Goal: Communication & Community: Answer question/provide support

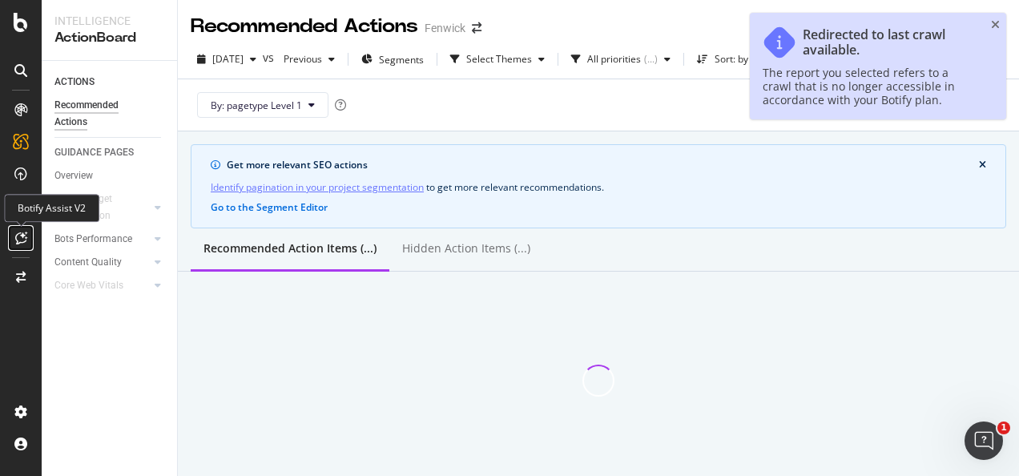
click at [21, 231] on icon at bounding box center [21, 237] width 12 height 13
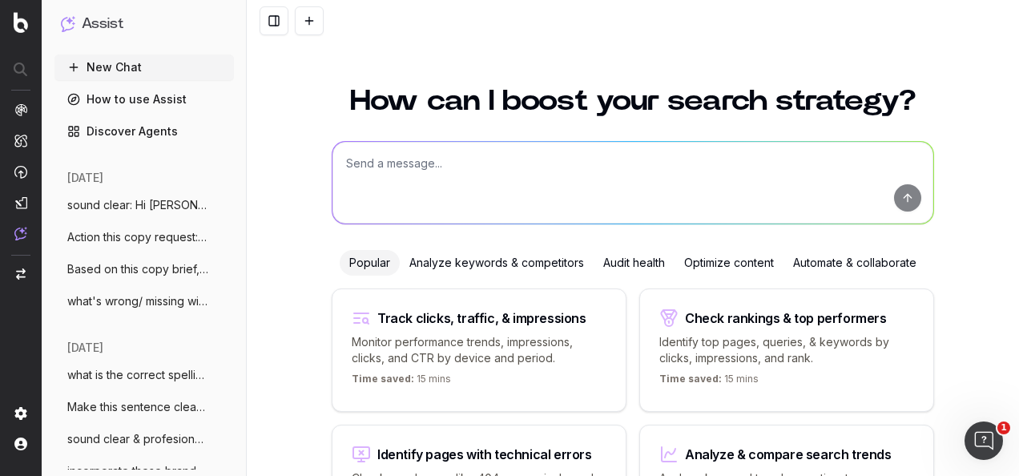
click at [439, 202] on textarea at bounding box center [632, 183] width 601 height 82
paste textarea "Hi [PERSON_NAME], thank you very much - this is great news. Happy to recieve th…"
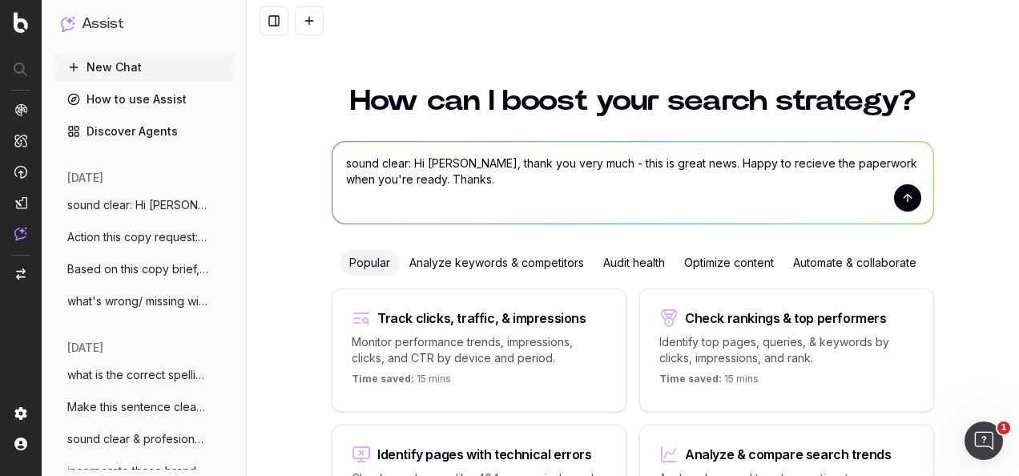
click at [746, 165] on textarea "sound clear: Hi Alex, thank you very much - this is great news. Happy to reciev…" at bounding box center [632, 183] width 601 height 82
type textarea "sound clear: Hi Alex, thank you very much - this is great news. Happy to receiv…"
click at [517, 180] on textarea "sound clear: Hi Alex, thank you very much - this is great news. Happy to receiv…" at bounding box center [632, 183] width 601 height 82
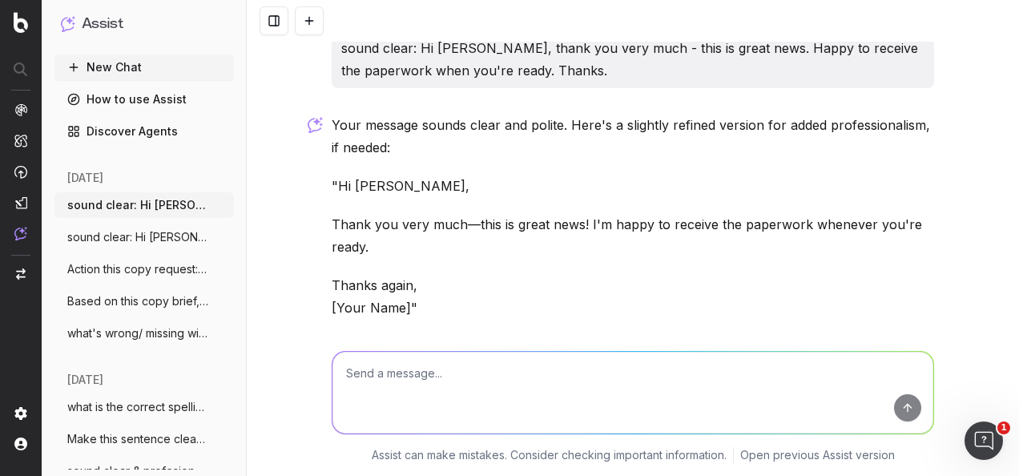
scroll to position [14, 0]
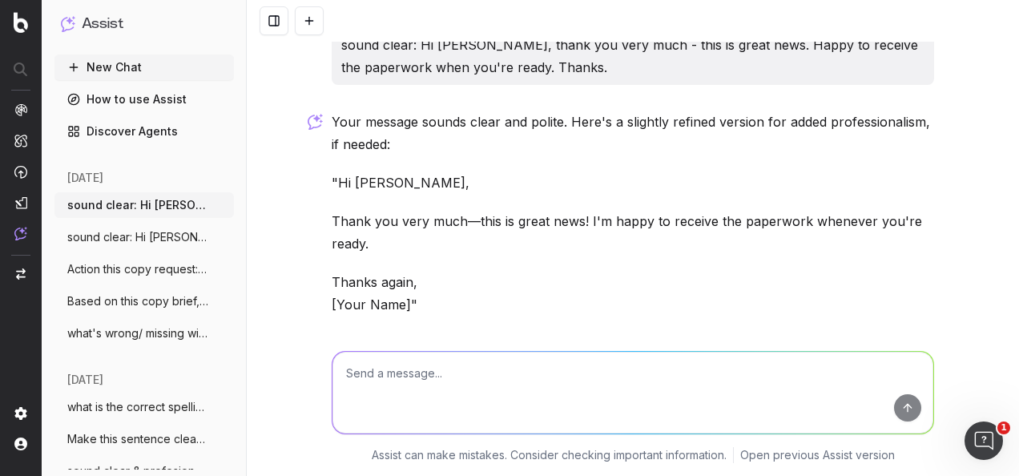
drag, startPoint x: 333, startPoint y: 208, endPoint x: 330, endPoint y: 183, distance: 25.8
click at [332, 183] on div "Your message sounds clear and polite. Here's a slightly refined version for add…" at bounding box center [633, 268] width 602 height 314
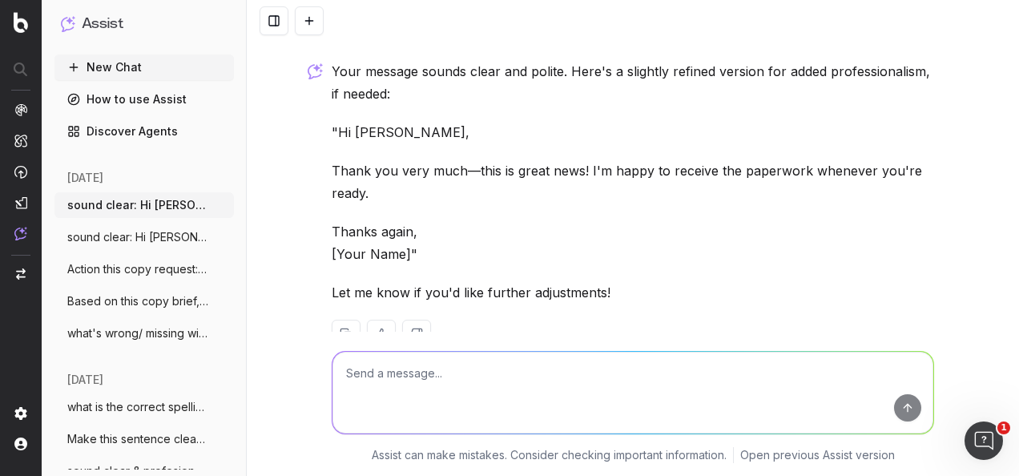
scroll to position [107, 0]
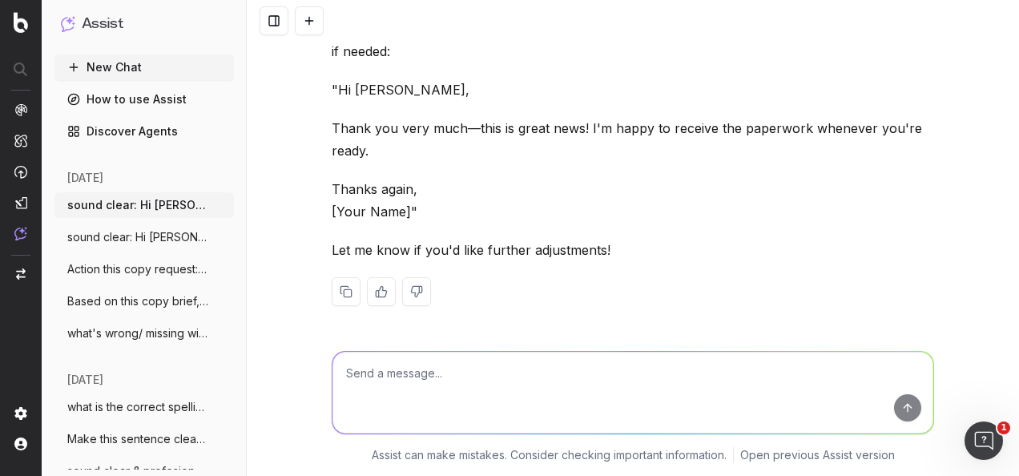
click at [116, 96] on link "How to use Assist" at bounding box center [143, 99] width 179 height 26
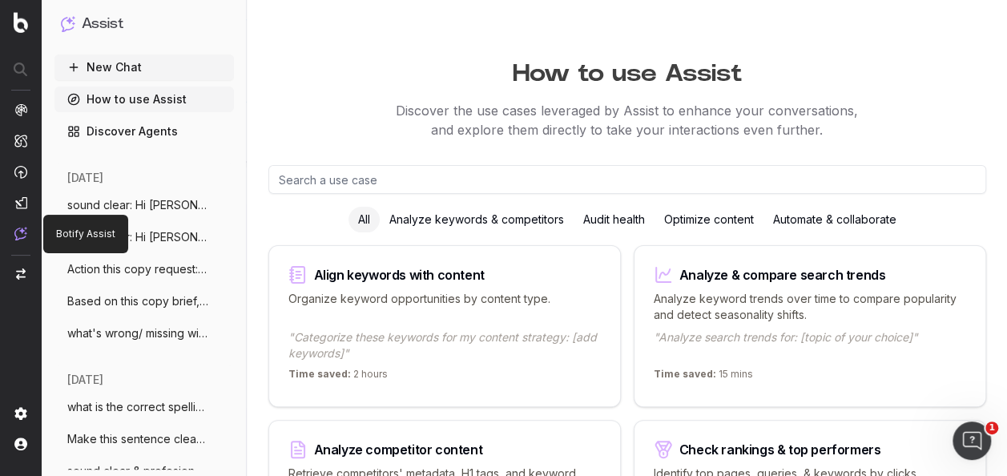
click at [19, 233] on img at bounding box center [20, 234] width 13 height 14
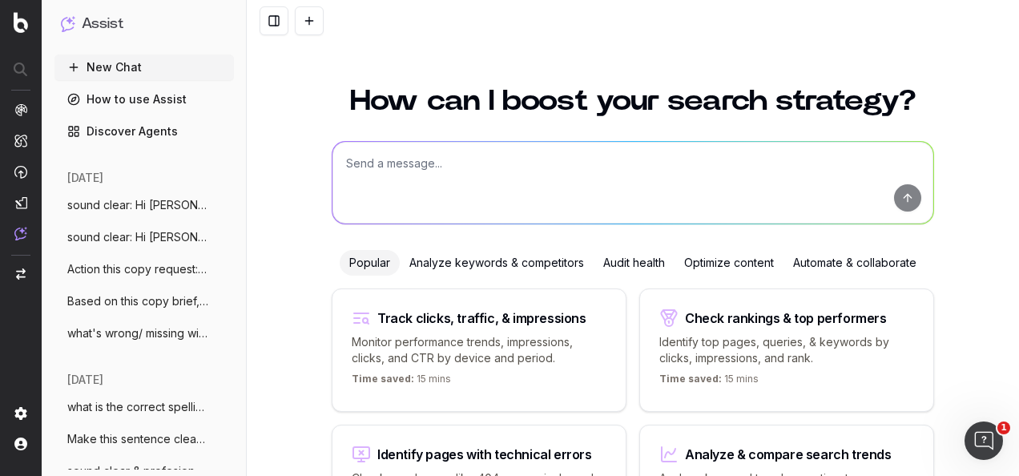
scroll to position [131, 0]
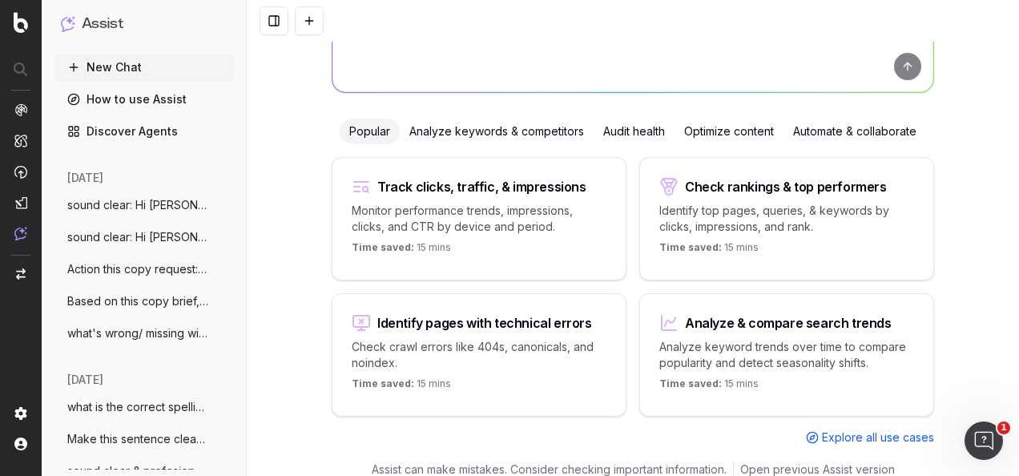
click at [21, 270] on img "button" at bounding box center [21, 273] width 10 height 11
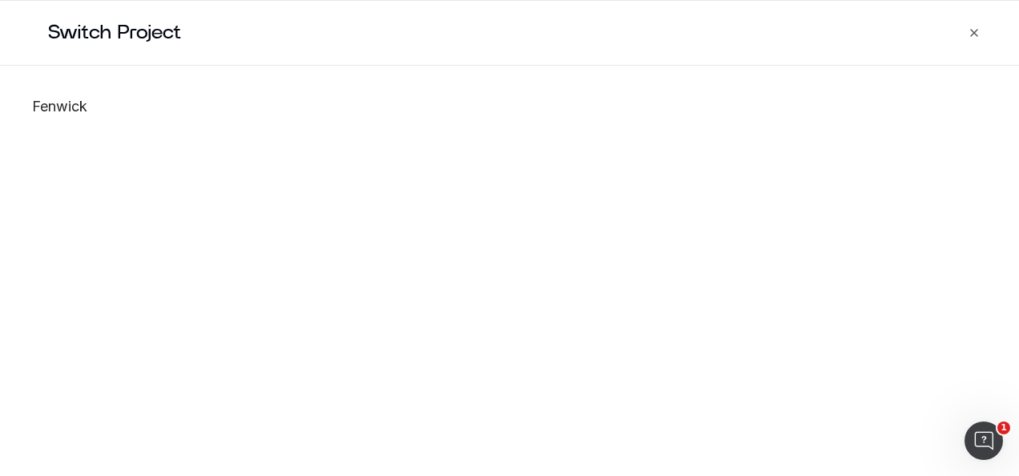
click at [973, 26] on div "Close Switch Project Fenwick" at bounding box center [509, 238] width 1019 height 476
click at [979, 32] on icon "button" at bounding box center [973, 32] width 13 height 13
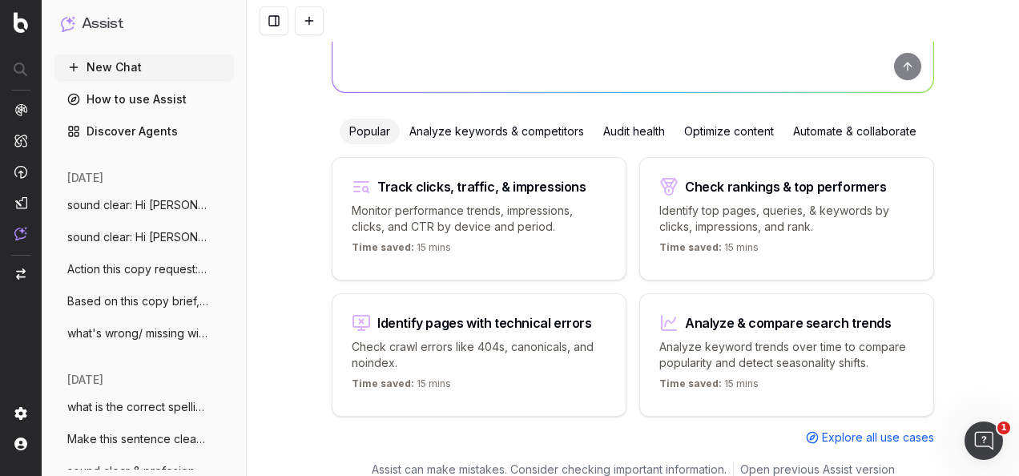
click at [461, 59] on textarea at bounding box center [632, 51] width 601 height 82
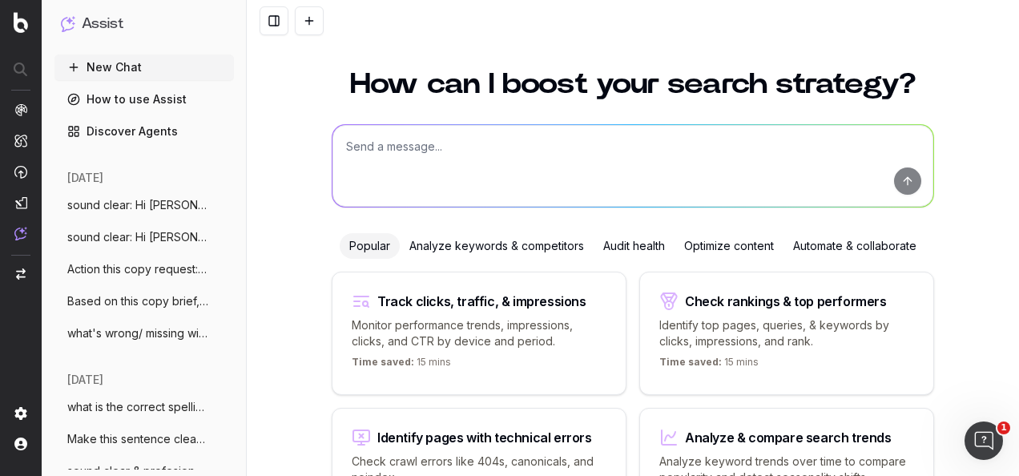
scroll to position [0, 0]
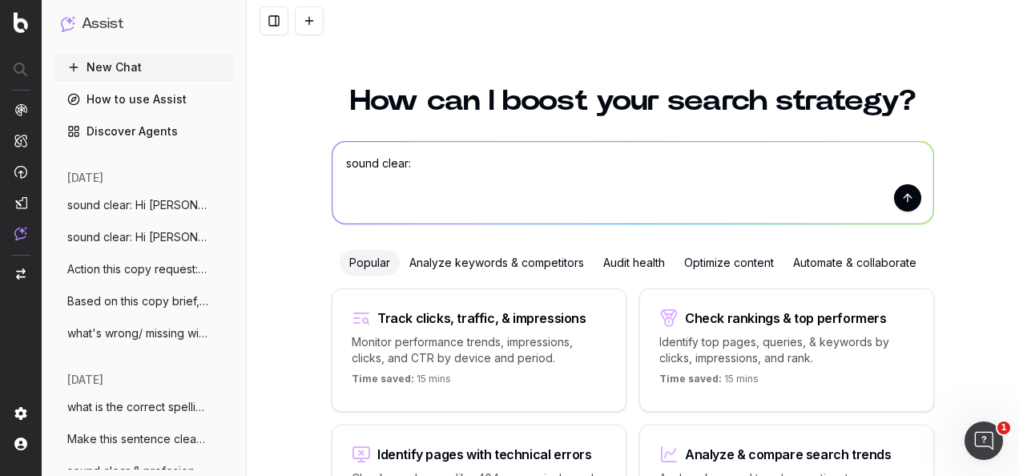
paste textarea "Hi Alex, thank you very much—this is great news. I'm happy to receive the paper…"
type textarea "sound clear: Hi Alex, thank you very much—this is great news. I'm happy to rece…"
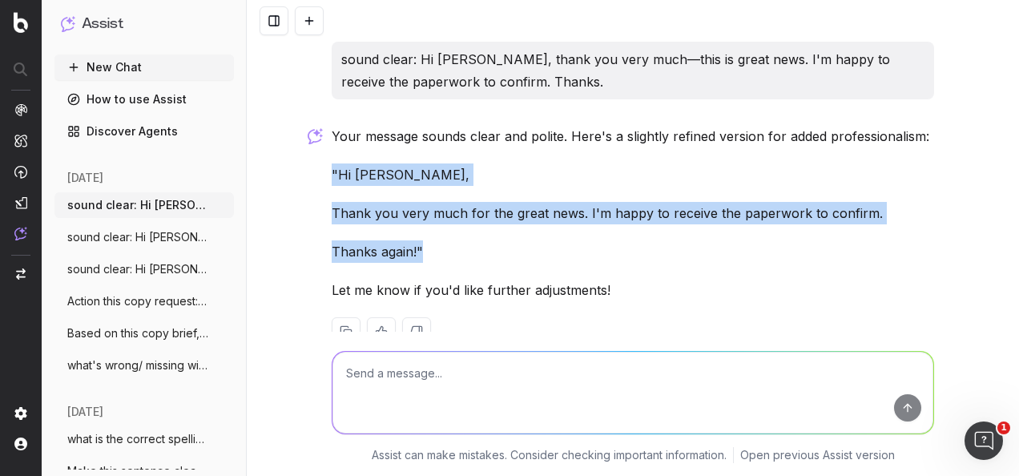
drag, startPoint x: 325, startPoint y: 170, endPoint x: 417, endPoint y: 237, distance: 114.1
click at [417, 237] on div "Your message sounds clear and polite. Here's a slightly refined version for add…" at bounding box center [633, 248] width 602 height 247
drag, startPoint x: 417, startPoint y: 237, endPoint x: 358, endPoint y: 169, distance: 90.3
copy div ""Hi Alex, Thank you very much for the great news. I'm happy to receive the pape…"
click at [18, 229] on img at bounding box center [20, 234] width 13 height 14
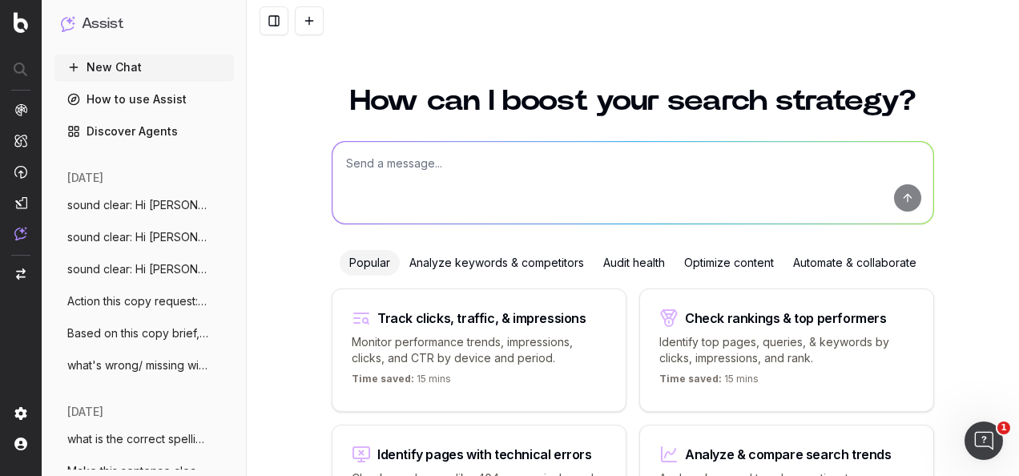
click at [428, 163] on textarea at bounding box center [632, 183] width 601 height 82
click at [373, 183] on textarea at bounding box center [632, 183] width 601 height 82
paste textarea "Rephrase in Fenwick tone of voice: This to be like if you shop within the baby …"
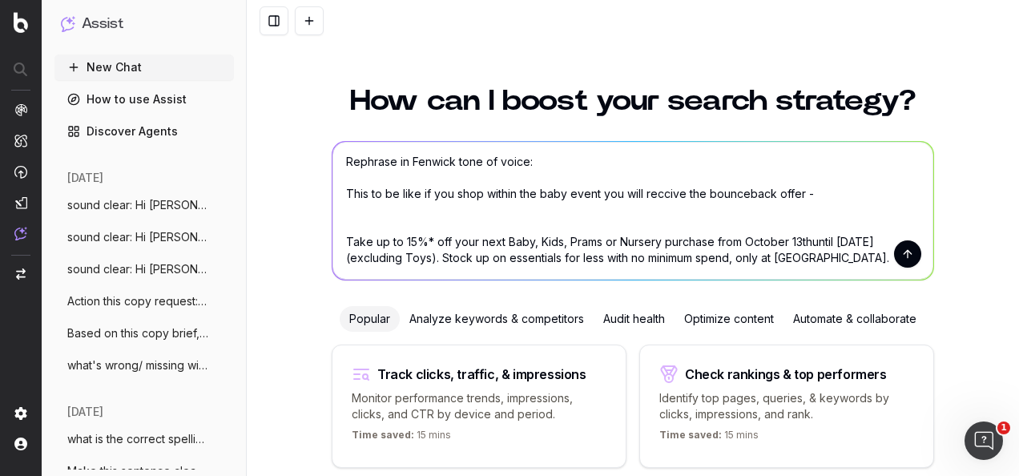
scroll to position [17, 0]
type textarea "Rephrase in Fenwick tone of voice: This to be like if you shop within the baby …"
click at [905, 251] on button "submit" at bounding box center [907, 253] width 27 height 27
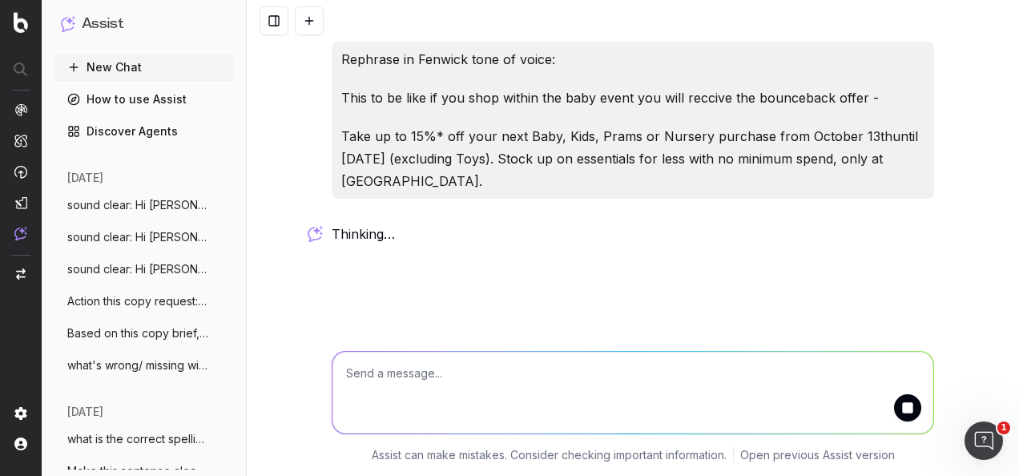
scroll to position [0, 0]
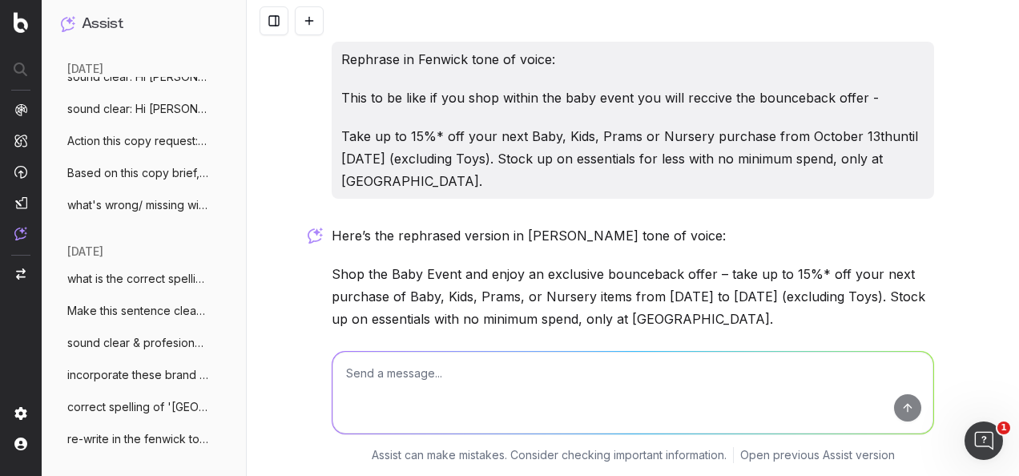
scroll to position [98, 0]
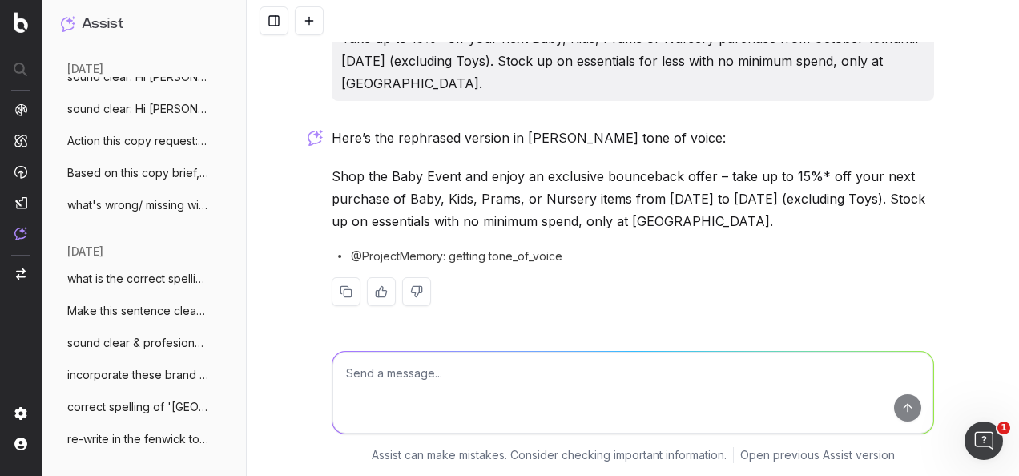
drag, startPoint x: 785, startPoint y: 225, endPoint x: 315, endPoint y: 179, distance: 472.3
click at [315, 179] on div "Rephrase in Fenwick tone of voice: This to be like if you shop within the baby …" at bounding box center [633, 238] width 772 height 476
drag, startPoint x: 315, startPoint y: 179, endPoint x: 365, endPoint y: 163, distance: 53.2
copy p "Shop the Baby Event and enjoy an exclusive bounceback offer – take up to 15%* o…"
click at [516, 376] on textarea at bounding box center [632, 393] width 601 height 82
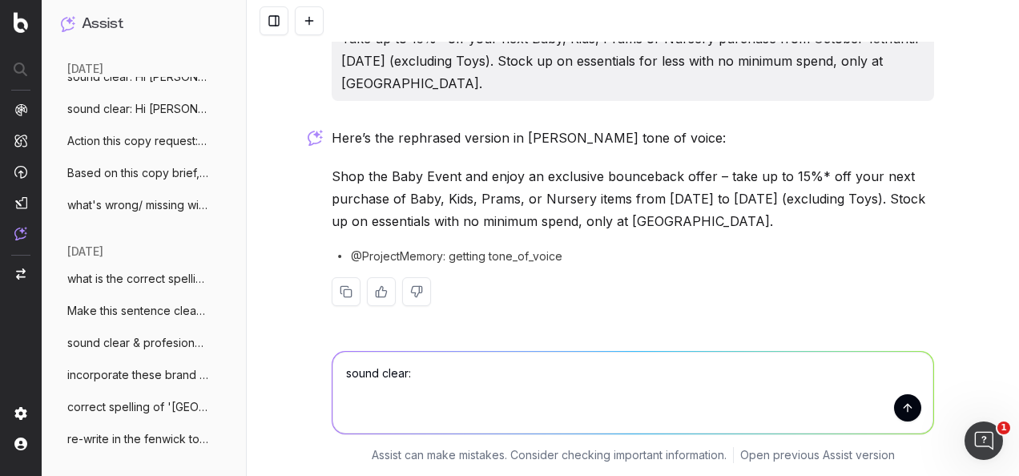
paste textarea "Hi Shannon, Hayley has approved the copy in this Word document. She's chasing f…"
type textarea "sound clear: Hi Shannon, Hayley has approved the copy in this Word document. Sh…"
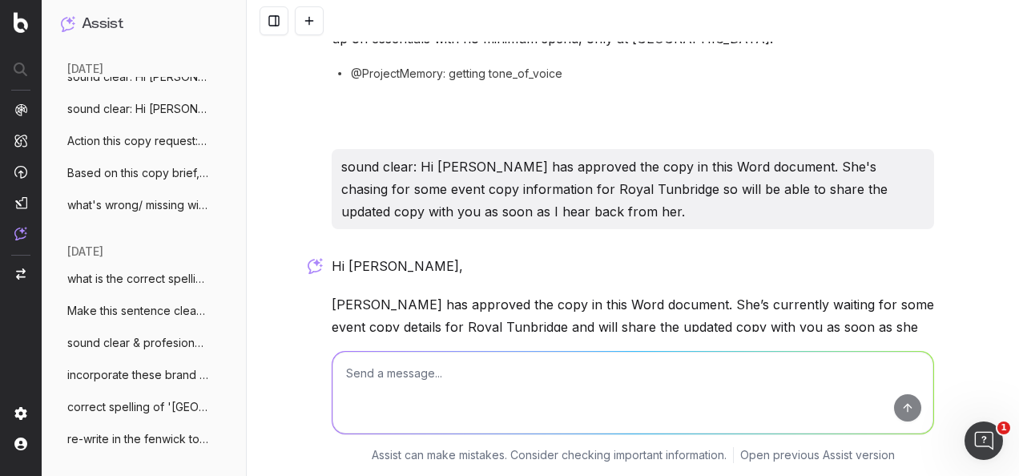
scroll to position [357, 0]
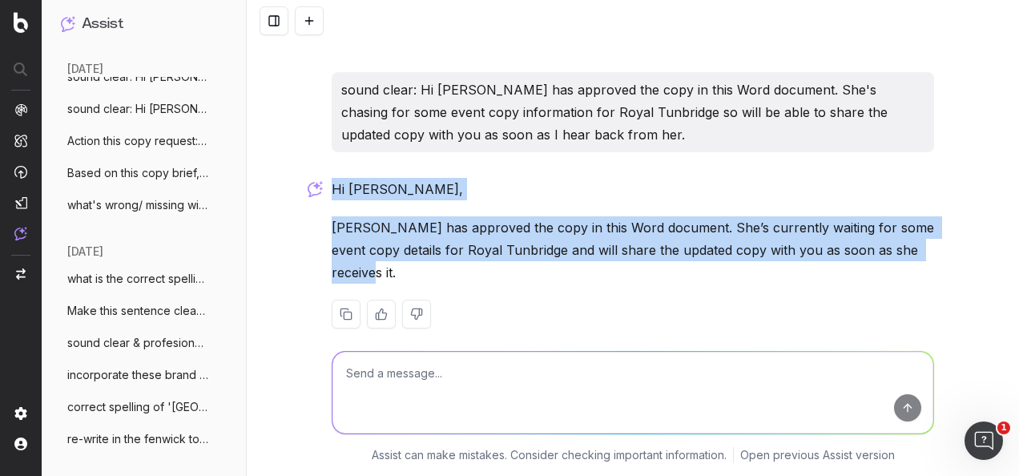
drag, startPoint x: 911, startPoint y: 251, endPoint x: 320, endPoint y: 192, distance: 593.1
click at [325, 192] on div "Rephrase in Fenwick tone of voice: This to be like if you shop within the baby …" at bounding box center [632, 19] width 615 height 670
drag, startPoint x: 320, startPoint y: 192, endPoint x: 331, endPoint y: 188, distance: 11.2
copy div "Hi Shannon, Hayley has approved the copy in this Word document. She’s currently…"
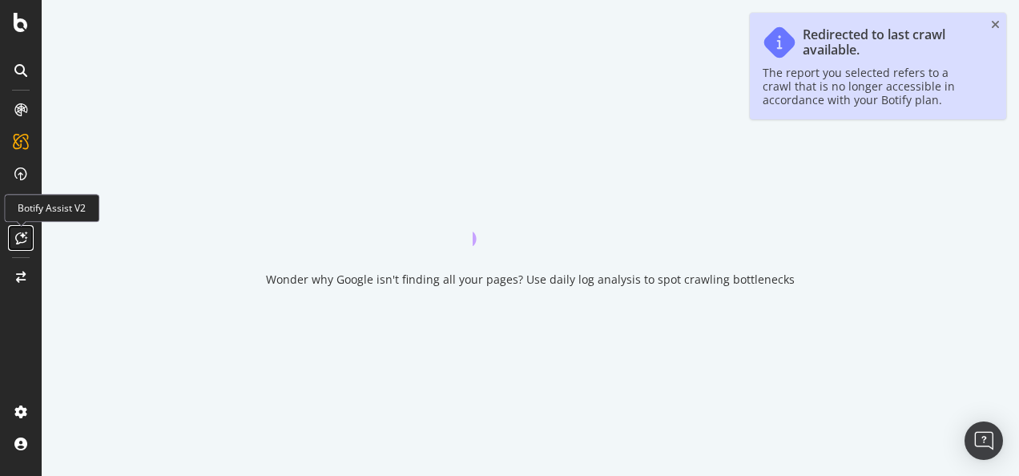
click at [22, 236] on icon at bounding box center [21, 237] width 12 height 13
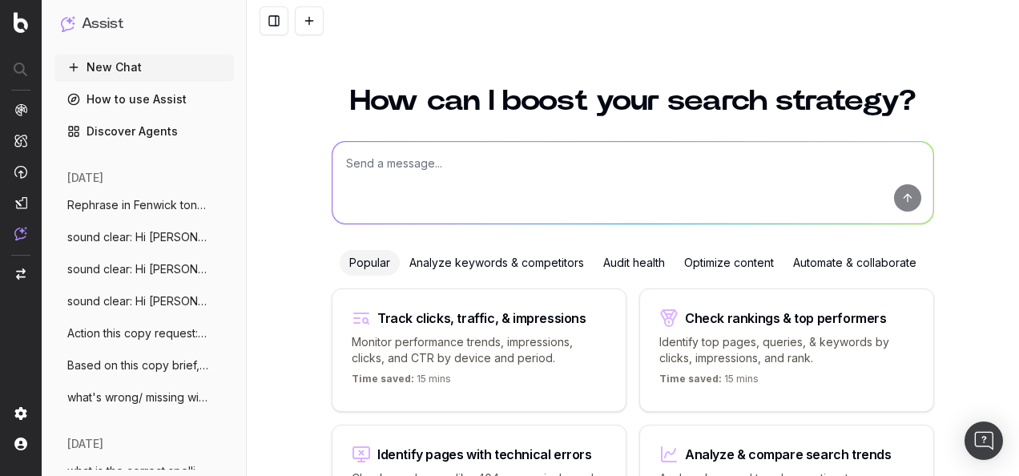
click at [399, 159] on textarea at bounding box center [632, 183] width 601 height 82
paste textarea "Panel 1 Discover the Sound of Excellence with [PERSON_NAME] and the Mercury Pri…"
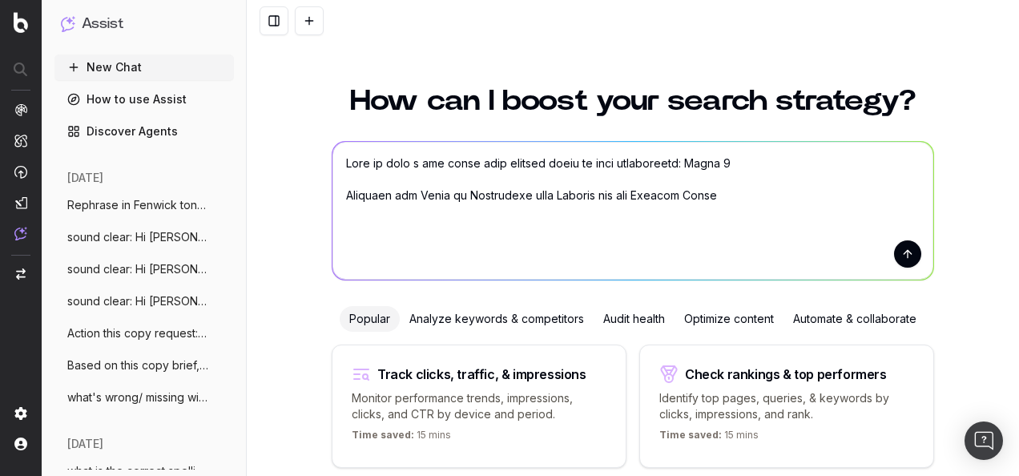
type textarea "Lore ip dolo s ame conse adip elitsed doeiu te inci utlaboreetd: Magna 6 Aliqua…"
click at [900, 245] on button "submit" at bounding box center [907, 253] width 27 height 27
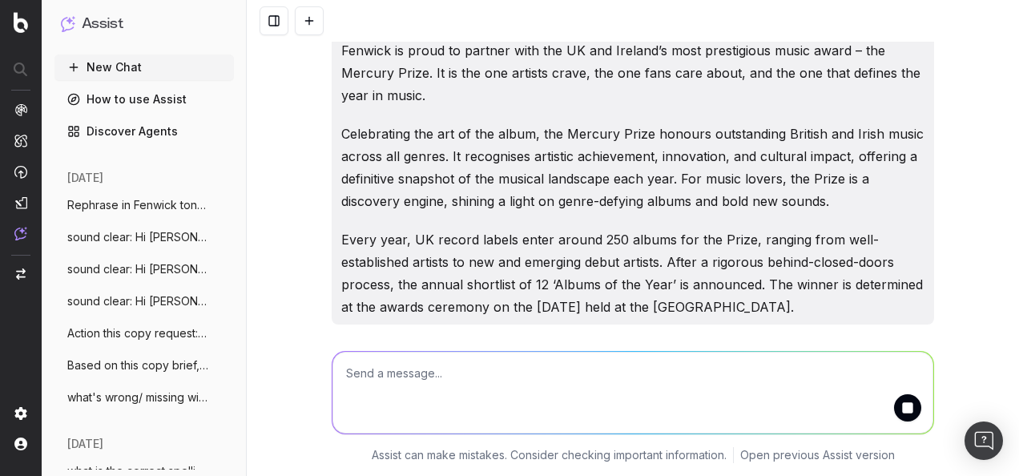
scroll to position [127, 0]
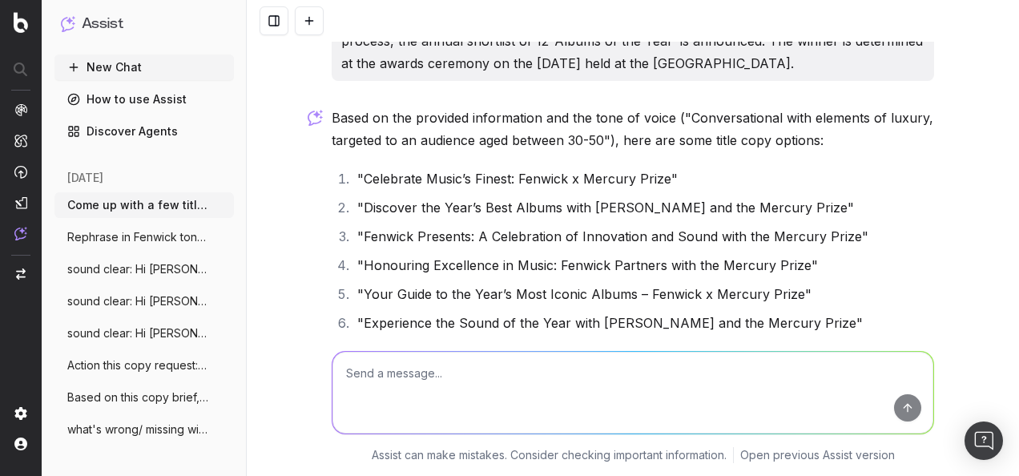
scroll to position [354, 0]
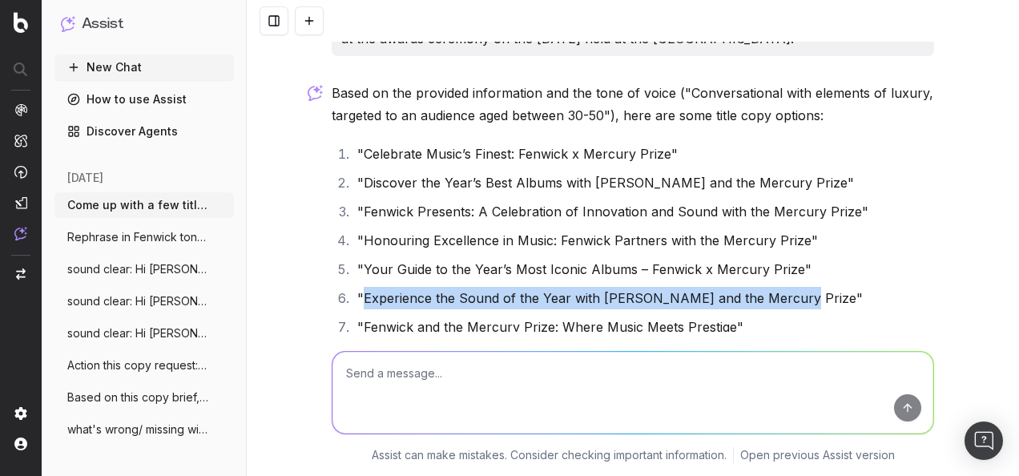
drag, startPoint x: 781, startPoint y: 297, endPoint x: 355, endPoint y: 299, distance: 426.1
click at [355, 299] on li ""Experience the Sound of the Year with [PERSON_NAME] and the Mercury Prize"" at bounding box center [642, 298] width 581 height 22
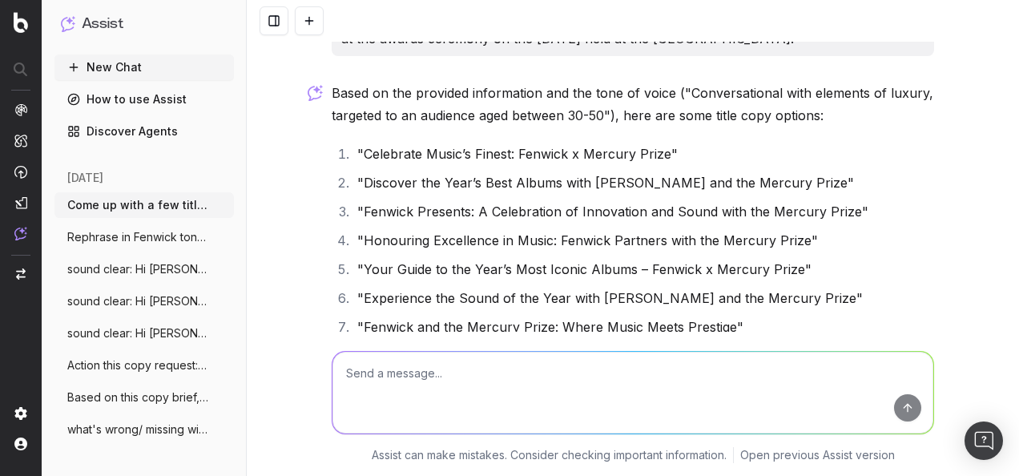
drag, startPoint x: 355, startPoint y: 299, endPoint x: 775, endPoint y: 296, distance: 420.5
click at [749, 306] on li ""Experience the Sound of the Year with Fenwick and the Mercury Prize"" at bounding box center [642, 298] width 581 height 22
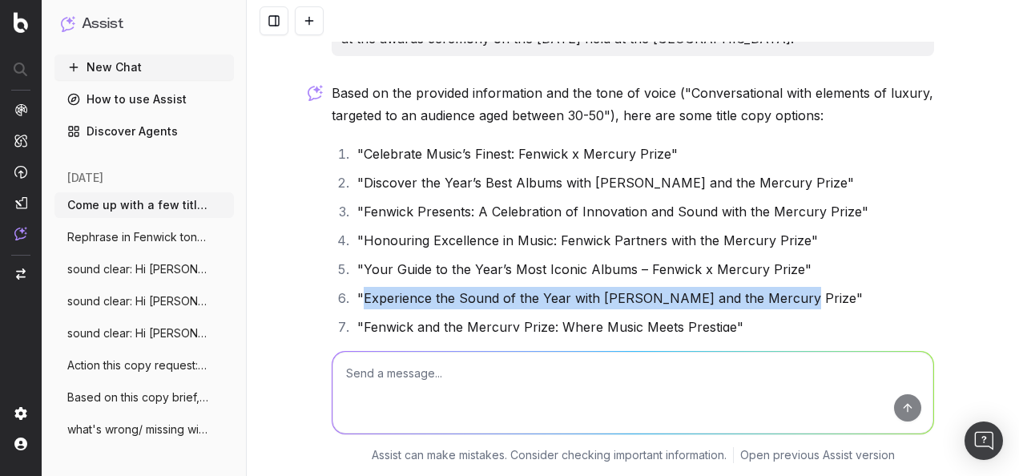
drag, startPoint x: 778, startPoint y: 297, endPoint x: 357, endPoint y: 294, distance: 421.3
click at [357, 294] on li ""Experience the Sound of the Year with Fenwick and the Mercury Prize"" at bounding box center [642, 298] width 581 height 22
drag, startPoint x: 357, startPoint y: 294, endPoint x: 374, endPoint y: 296, distance: 17.0
copy li "Experience the Sound of the Year with Fenwick and the Mercury Prize"
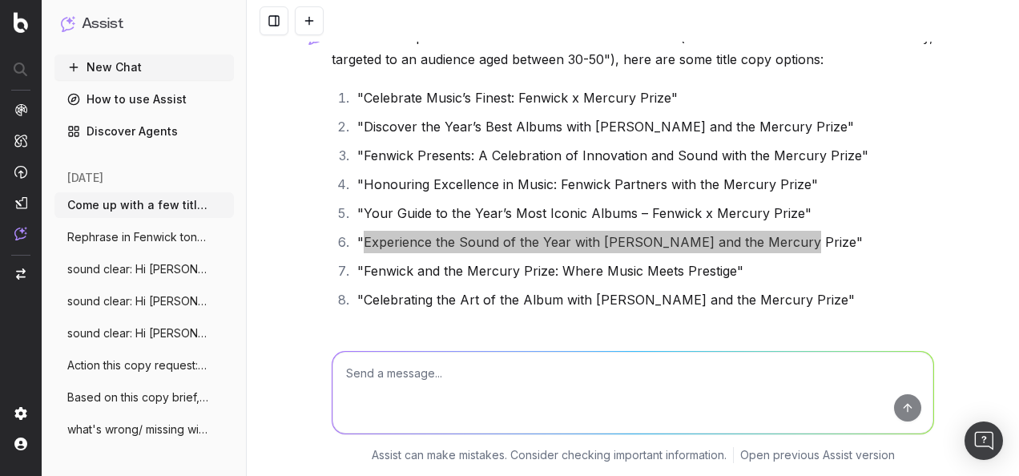
scroll to position [434, 0]
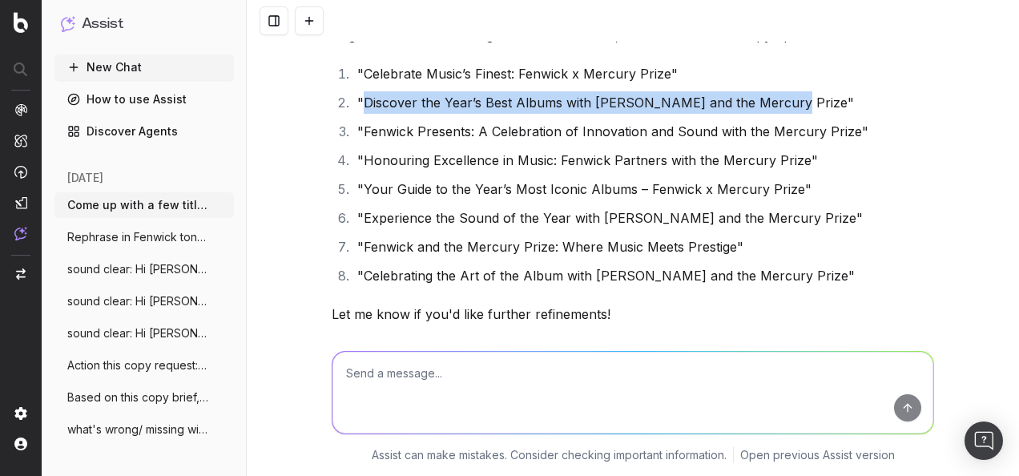
drag, startPoint x: 770, startPoint y: 100, endPoint x: 360, endPoint y: 99, distance: 410.8
click at [360, 99] on li ""Discover the Year’s Best Albums with Fenwick and the Mercury Prize"" at bounding box center [642, 102] width 581 height 22
copy li "Discover the Year’s Best Albums with Fenwick and the Mercury Prize"
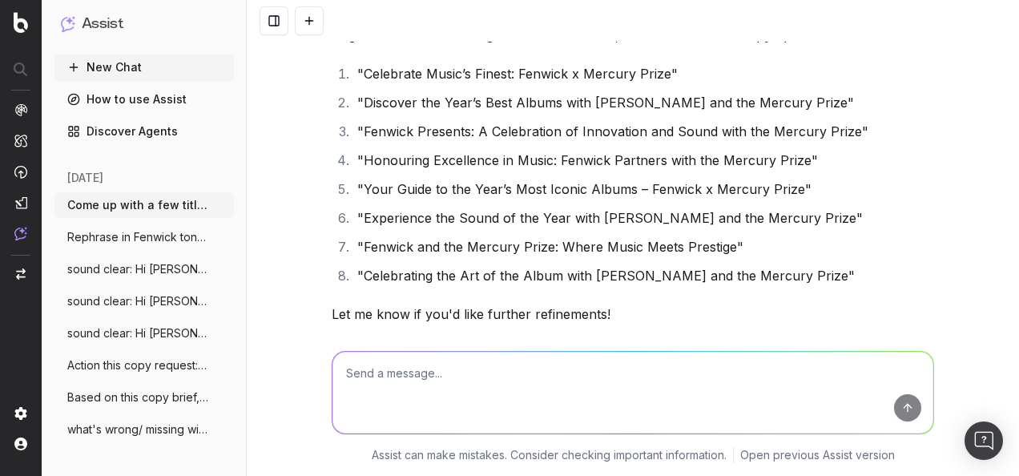
click at [557, 221] on li ""Experience the Sound of the Year with Fenwick and the Mercury Prize"" at bounding box center [642, 218] width 581 height 22
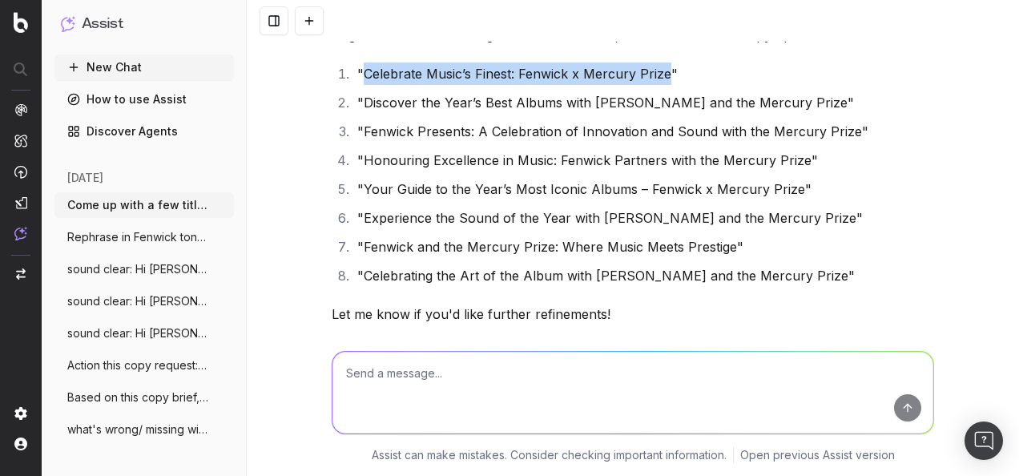
drag, startPoint x: 662, startPoint y: 76, endPoint x: 360, endPoint y: 76, distance: 301.9
click at [360, 76] on li ""Celebrate Music’s Finest: Fenwick x Mercury Prize"" at bounding box center [642, 73] width 581 height 22
copy li "Celebrate Music’s Finest: Fenwick x Mercury Prize"
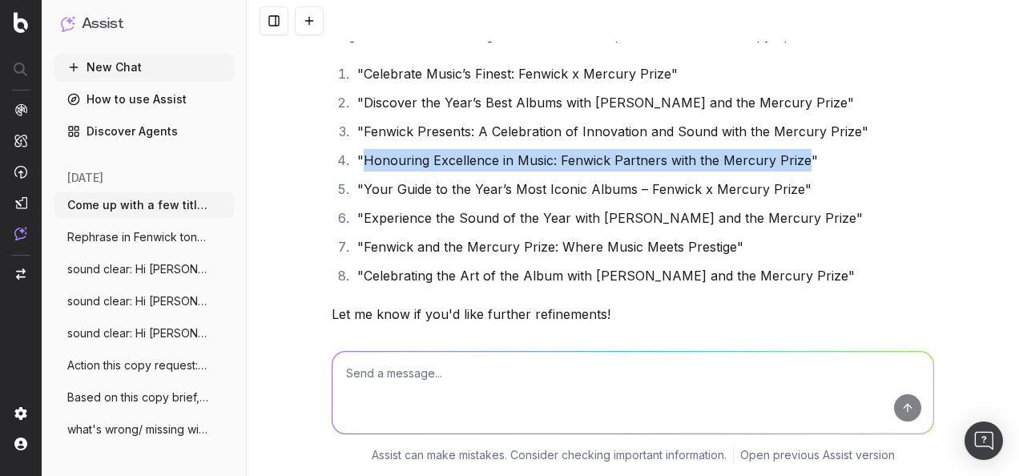
drag, startPoint x: 794, startPoint y: 161, endPoint x: 359, endPoint y: 159, distance: 435.7
click at [359, 159] on li ""Honouring Excellence in Music: Fenwick Partners with the Mercury Prize"" at bounding box center [642, 160] width 581 height 22
copy li "Honouring Excellence in Music: Fenwick Partners with the Mercury Prize"
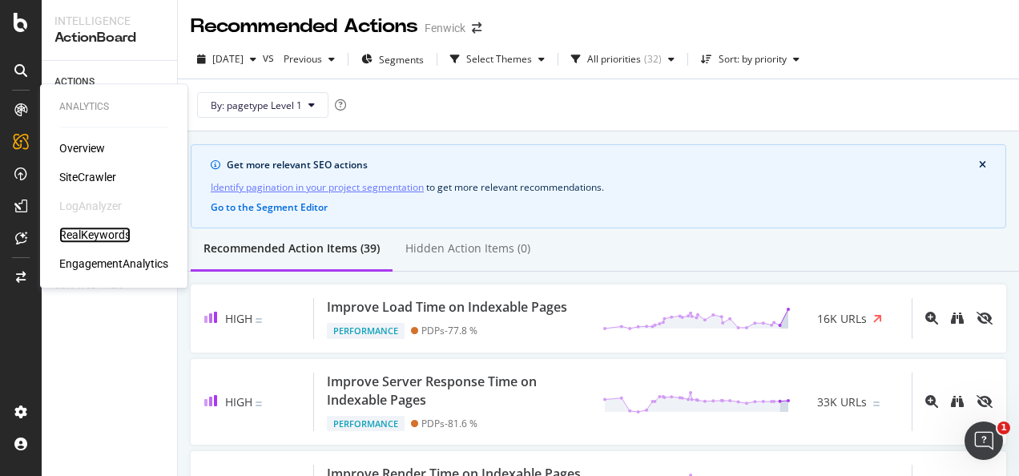
click at [103, 237] on div "RealKeywords" at bounding box center [94, 235] width 71 height 16
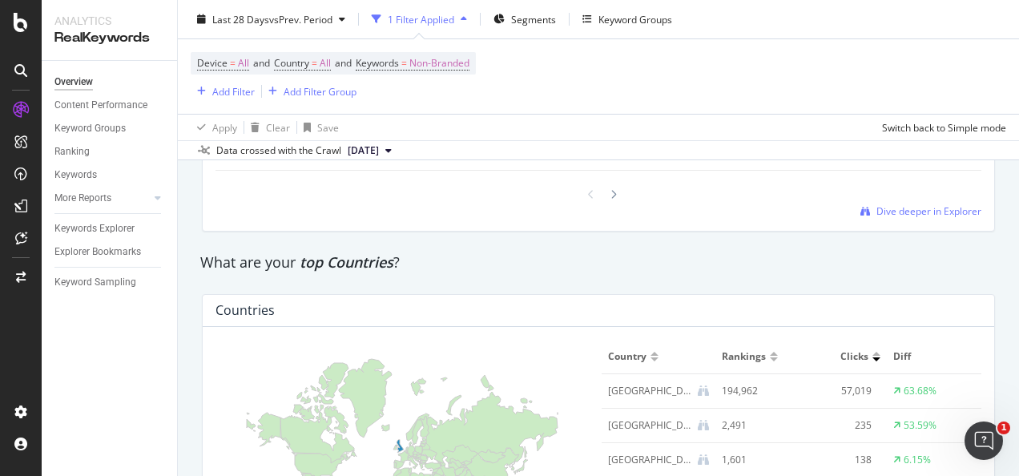
scroll to position [1751, 0]
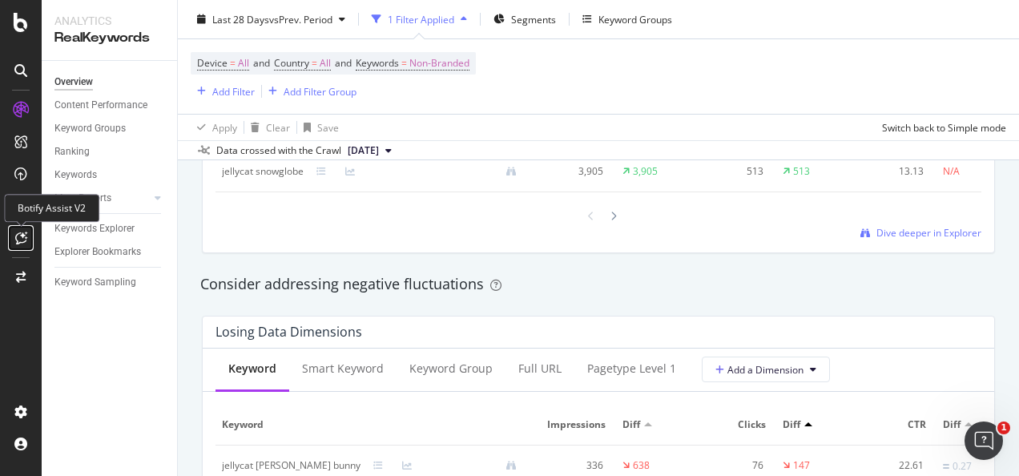
click at [21, 230] on div at bounding box center [21, 238] width 26 height 26
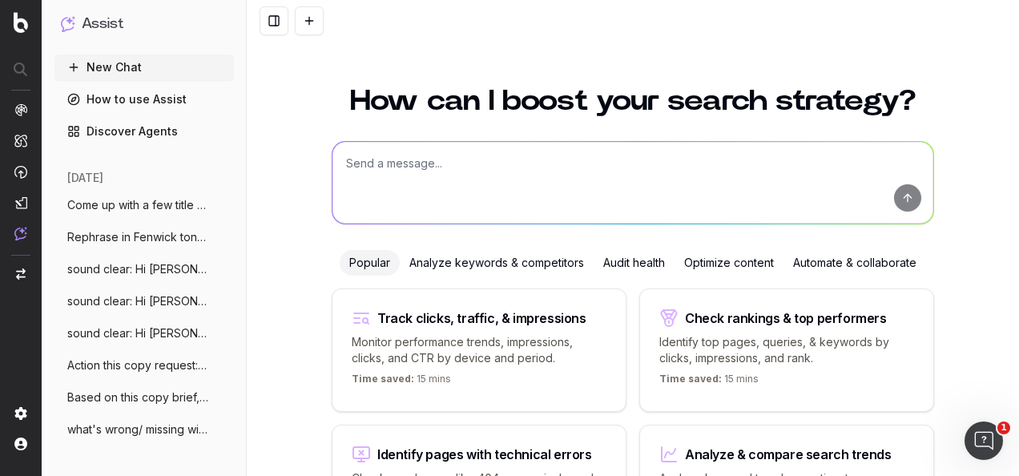
click at [379, 162] on textarea at bounding box center [632, 183] width 601 height 82
paste textarea "INTRODUCTION: This season it’s all about trending menswear. From the latest pri…"
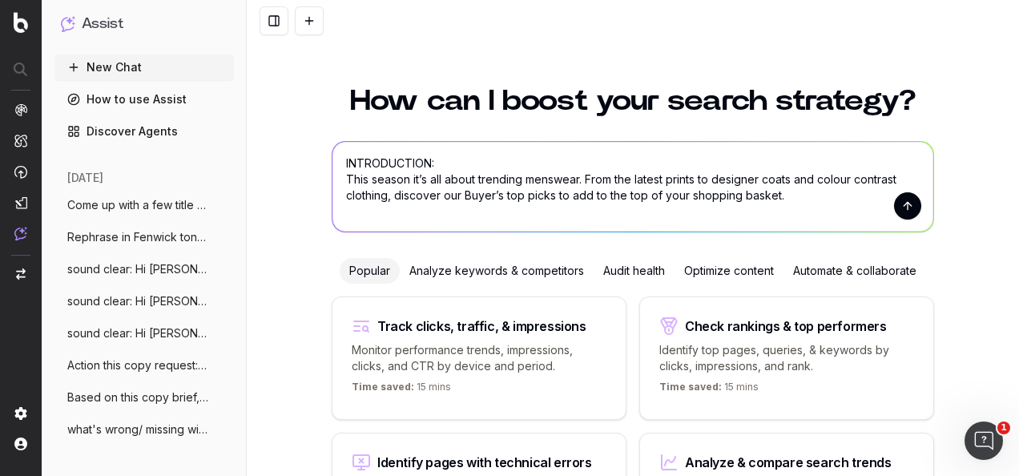
click at [337, 162] on textarea "INTRODUCTION: This season it’s all about trending menswear. From the latest pri…" at bounding box center [632, 187] width 601 height 90
type textarea "Re-write this in the Fenwick tone of voice INTRODUCTION: This season it’s all a…"
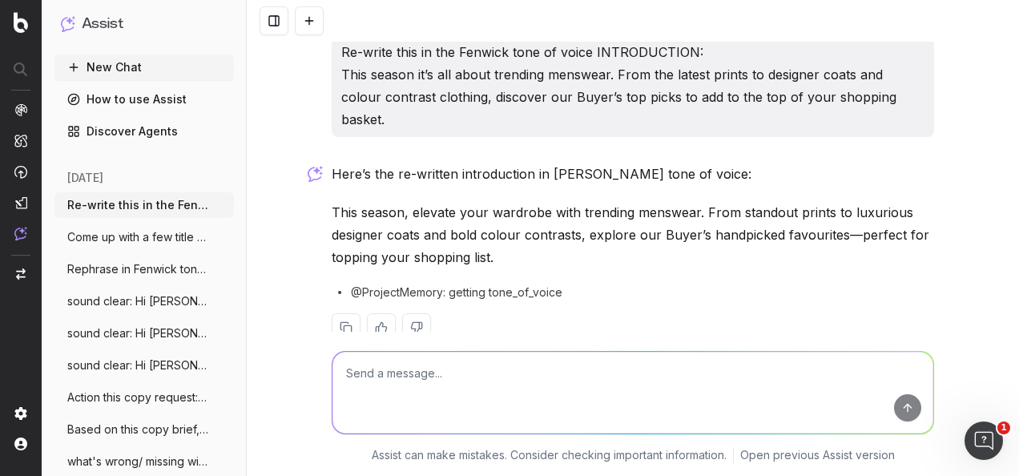
scroll to position [21, 0]
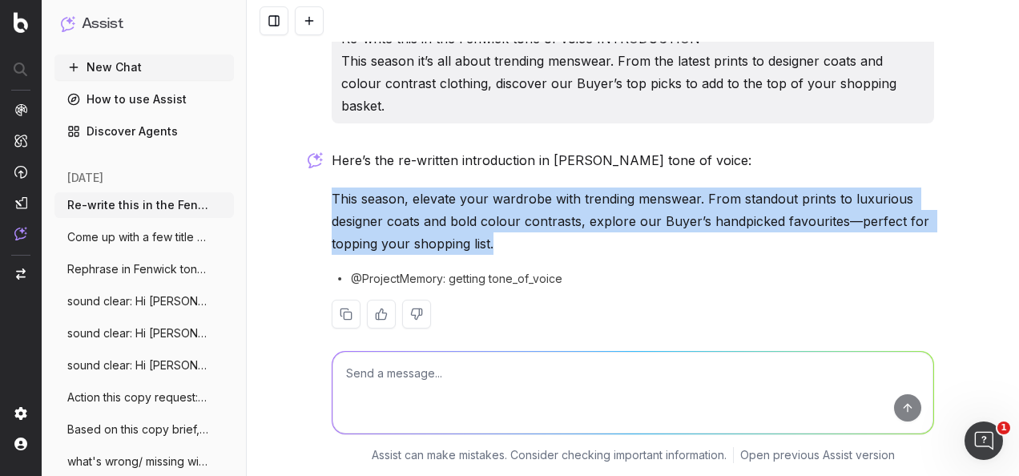
drag, startPoint x: 489, startPoint y: 220, endPoint x: 325, endPoint y: 181, distance: 168.0
click at [332, 187] on p "This season, elevate your wardrobe with trending menswear. From standout prints…" at bounding box center [633, 220] width 602 height 67
drag, startPoint x: 325, startPoint y: 181, endPoint x: 359, endPoint y: 176, distance: 34.0
copy p "This season, elevate your wardrobe with trending menswear. From standout prints…"
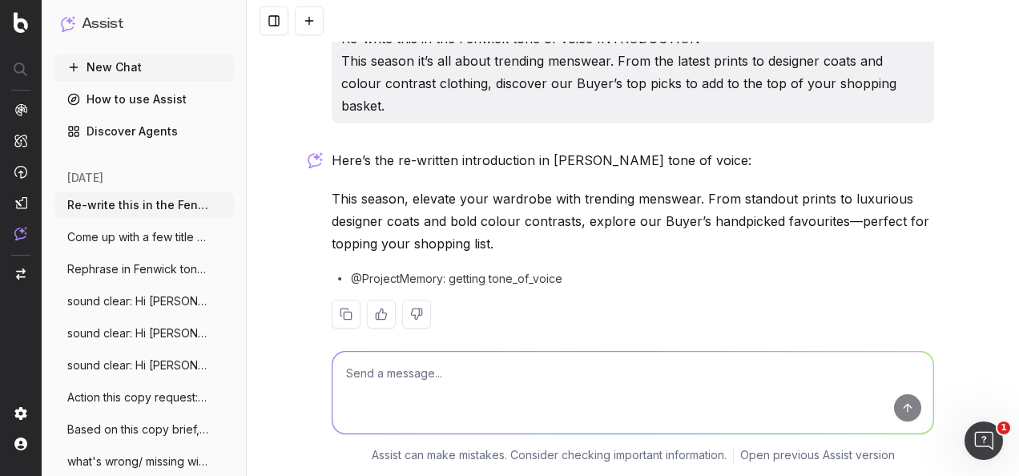
click at [500, 384] on textarea at bounding box center [632, 393] width 601 height 82
click at [473, 369] on textarea "Re-write in the Fenwick tone of v" at bounding box center [632, 393] width 601 height 82
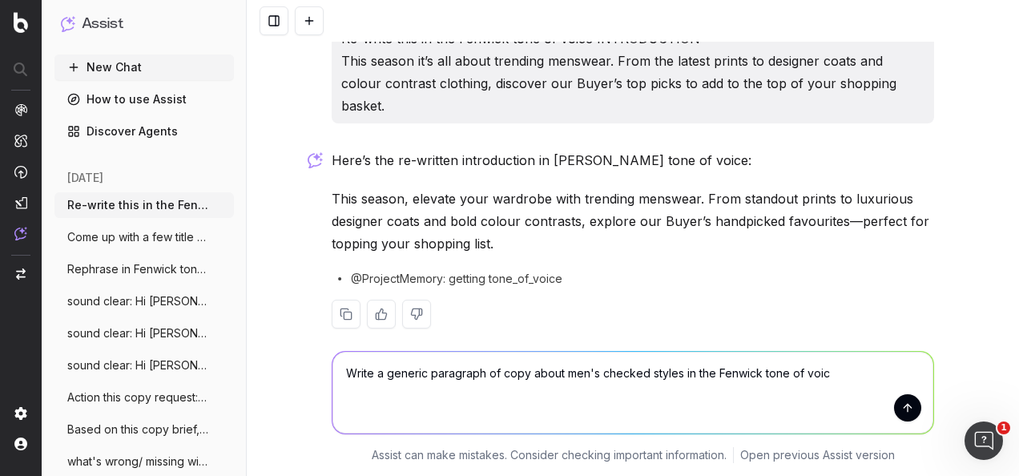
type textarea "Write a generic paragraph of copy about men's checked styles in the Fenwick ton…"
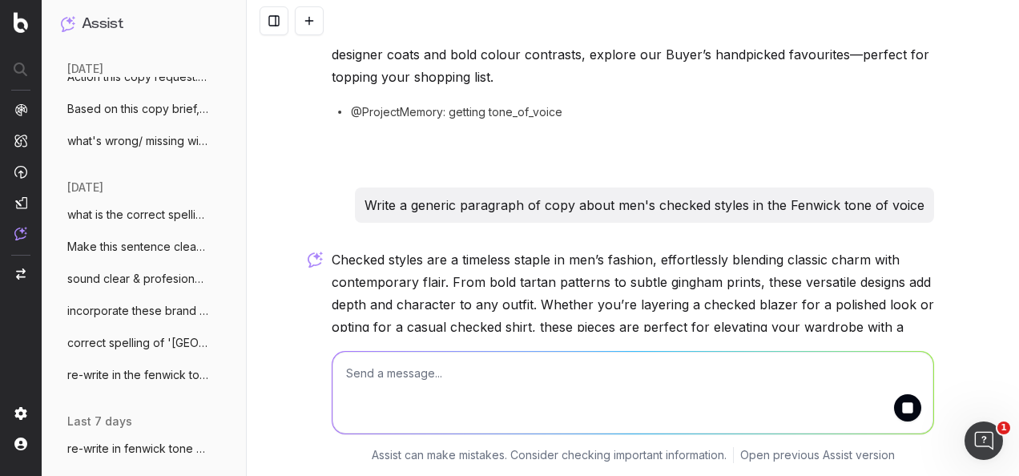
scroll to position [264, 0]
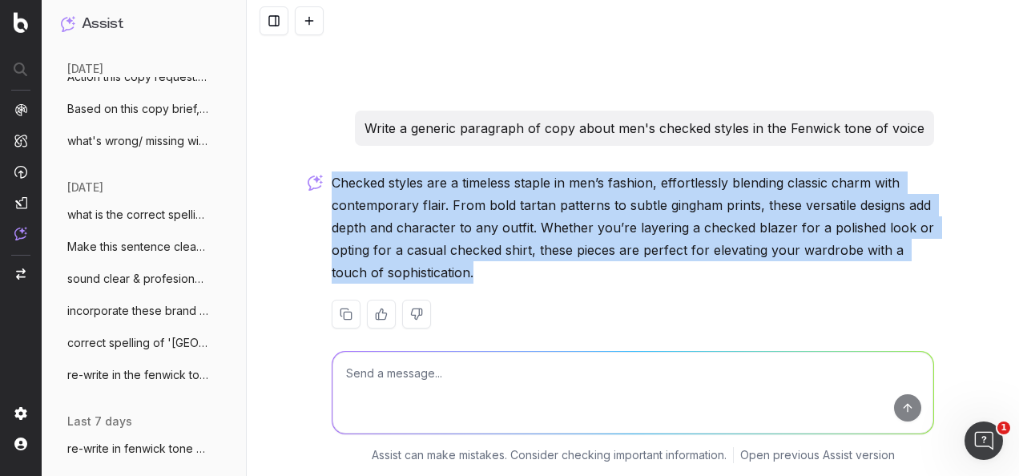
drag, startPoint x: 437, startPoint y: 255, endPoint x: 328, endPoint y: 159, distance: 145.8
click at [332, 171] on p "Checked styles are a timeless staple in men’s fashion, effortlessly blending cl…" at bounding box center [633, 227] width 602 height 112
drag, startPoint x: 328, startPoint y: 159, endPoint x: 416, endPoint y: 192, distance: 94.3
copy p "Checked styles are a timeless staple in men’s fashion, effortlessly blending cl…"
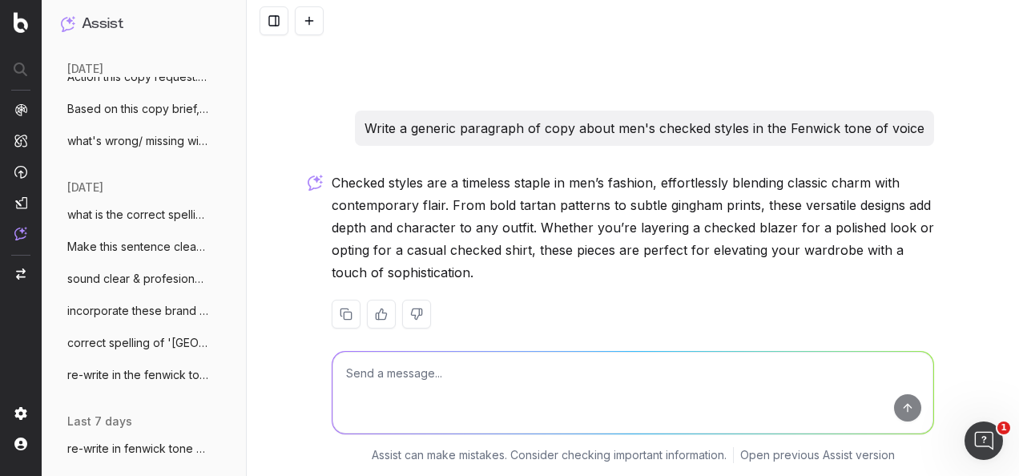
click at [476, 378] on textarea at bounding box center [632, 393] width 601 height 82
paste textarea "Checked styles are a timeless staple in men’s fashion, effortlessly blending cl…"
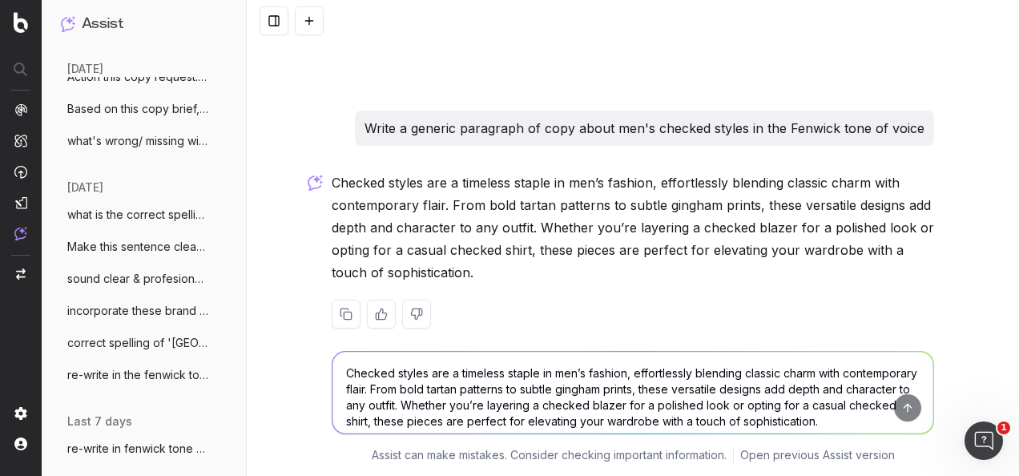
scroll to position [272, 0]
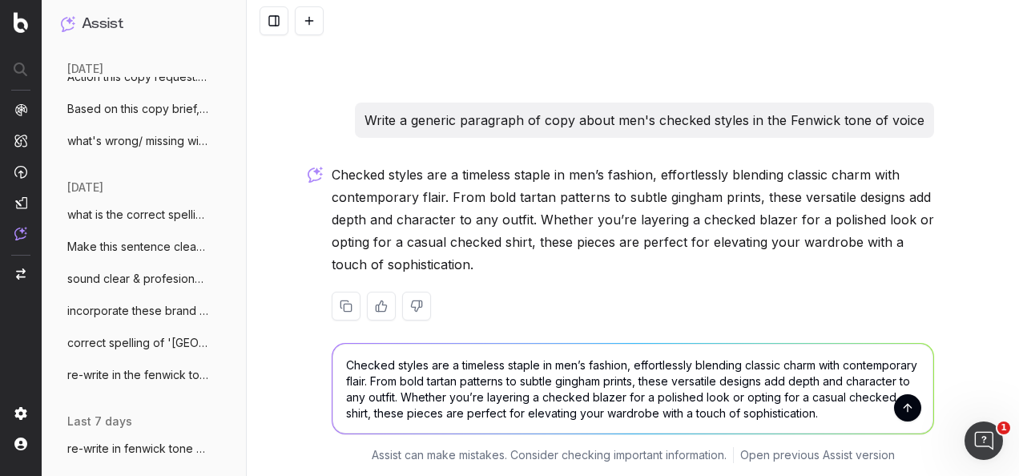
type textarea "Checked styles are a timeless staple in men’s fashion, effortlessly blending cl…"
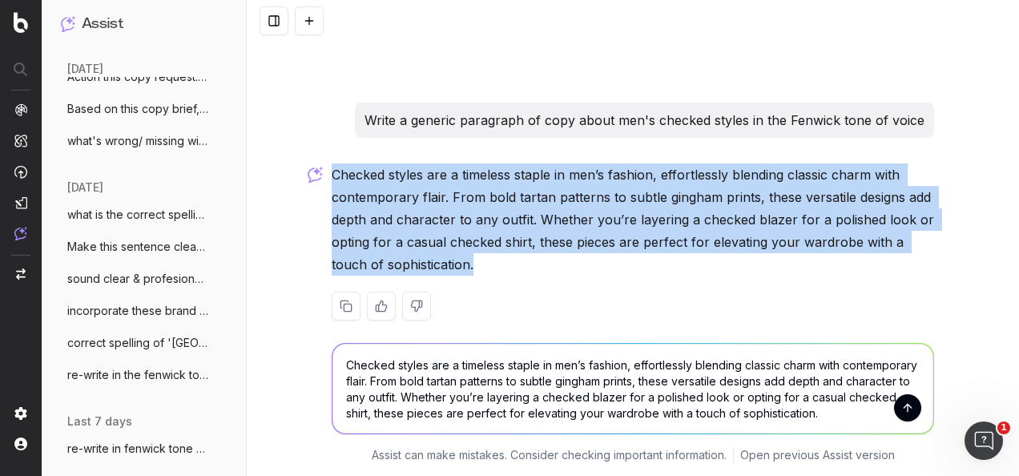
drag, startPoint x: 376, startPoint y: 194, endPoint x: 327, endPoint y: 149, distance: 66.9
click at [332, 163] on p "Checked styles are a timeless staple in men’s fashion, effortlessly blending cl…" at bounding box center [633, 219] width 602 height 112
drag, startPoint x: 327, startPoint y: 149, endPoint x: 371, endPoint y: 155, distance: 44.5
copy p "Checked styles are a timeless staple in men’s fashion, effortlessly blending cl…"
